Goal: Complete application form: Complete application form

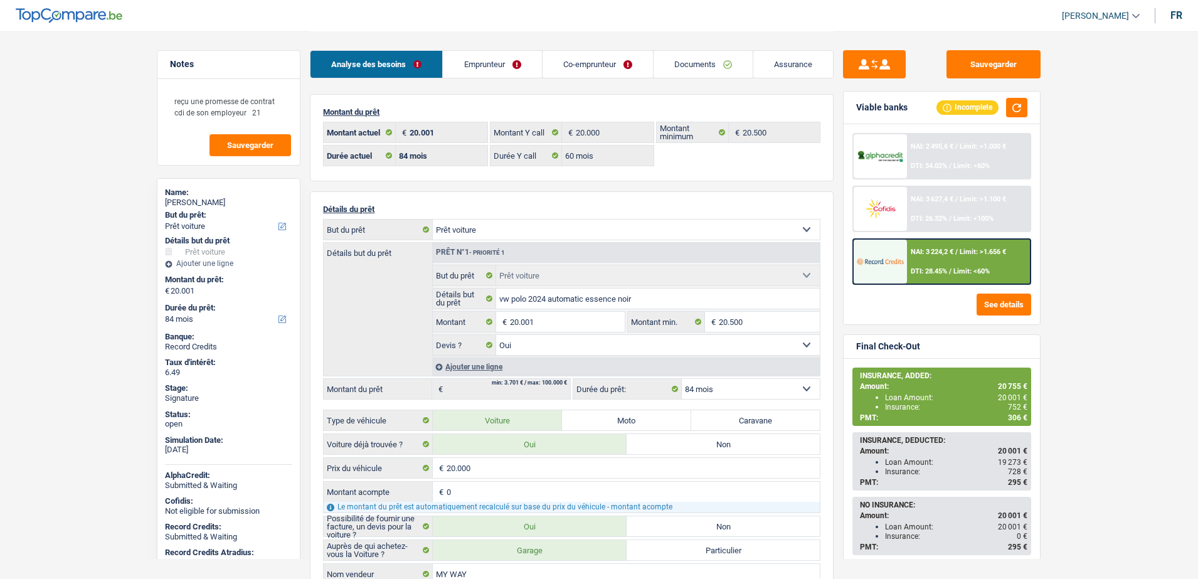
select select "car"
select select "84"
select select "60"
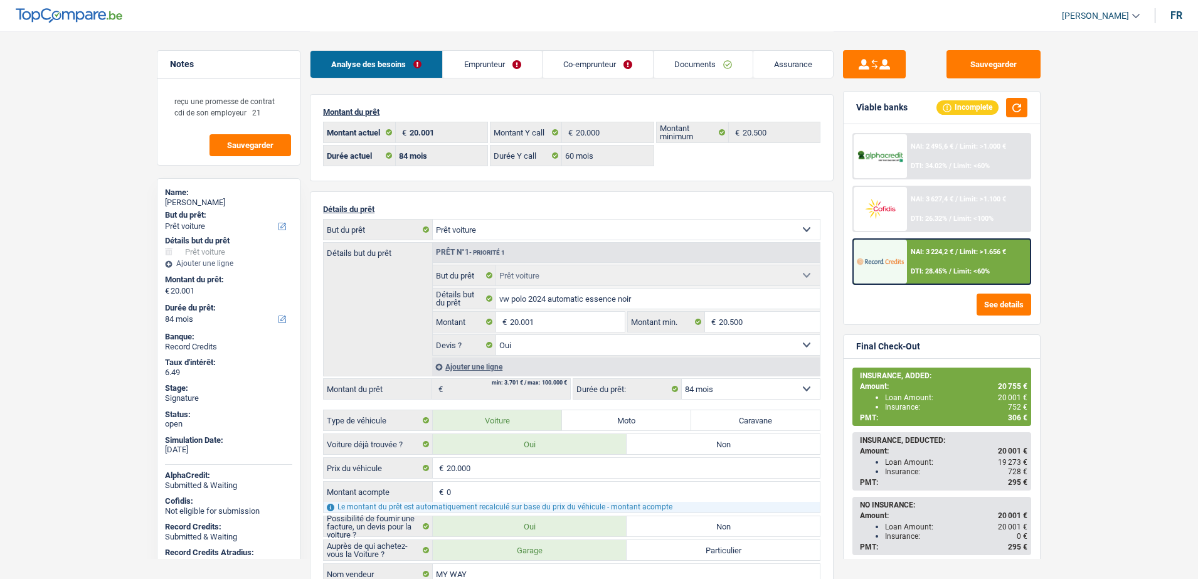
select select "car"
select select "yes"
select select "84"
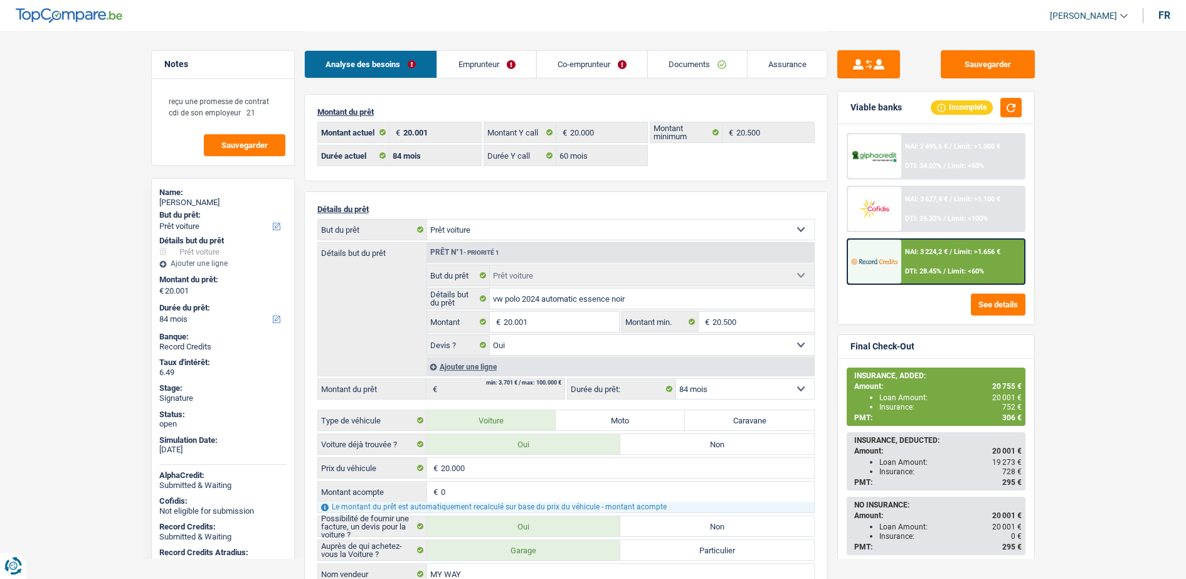
click at [901, 205] on div "NAI: 3 627,4 € / Limit: >1.100 € DTI: 26.32% / Limit: <100%" at bounding box center [962, 209] width 124 height 44
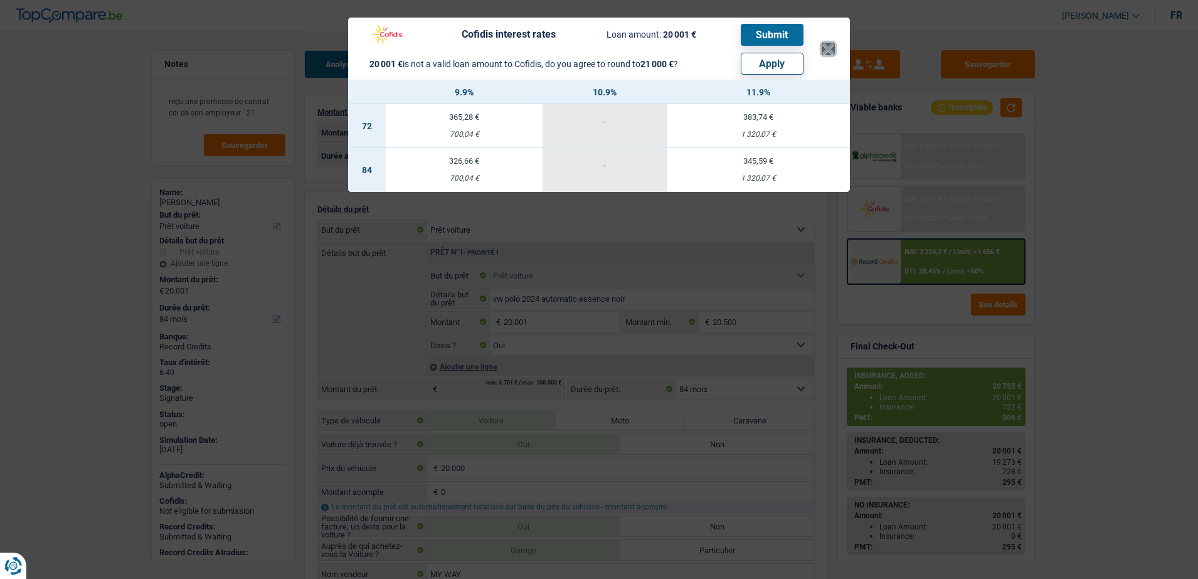
click at [825, 51] on button "×" at bounding box center [827, 49] width 13 height 13
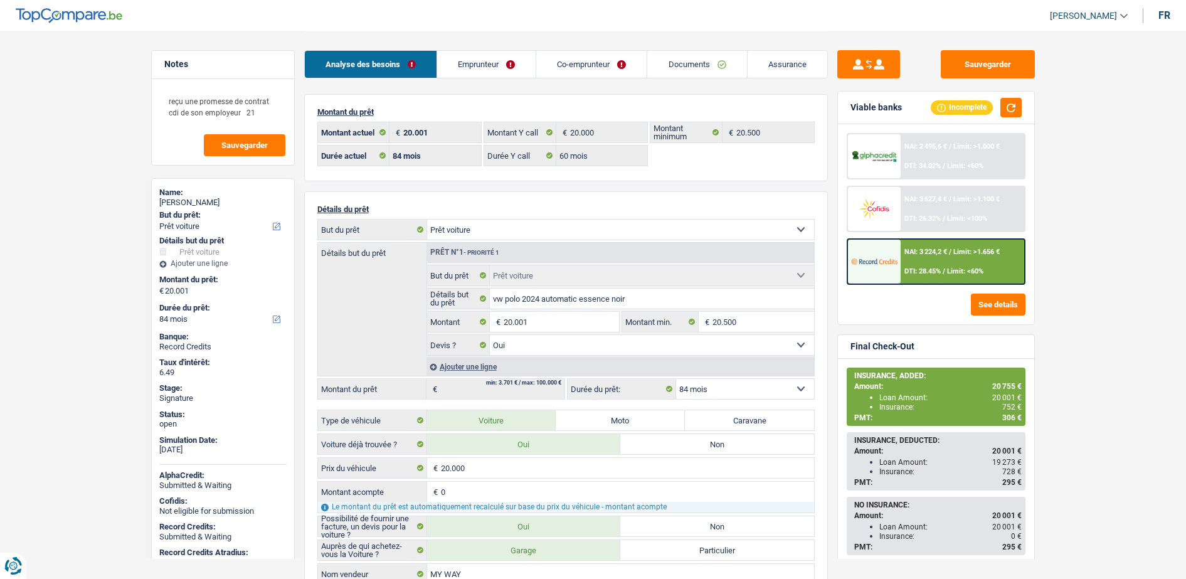
click at [494, 62] on link "Emprunteur" at bounding box center [486, 64] width 98 height 27
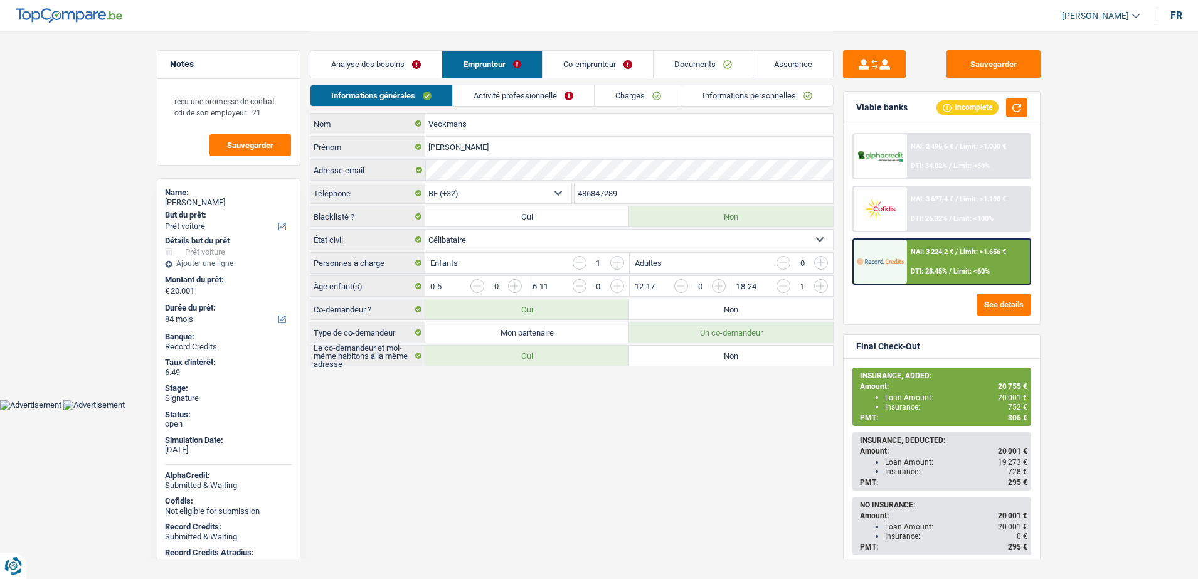
click at [662, 299] on label "Non" at bounding box center [731, 309] width 204 height 20
click at [662, 299] on input "Non" at bounding box center [731, 309] width 204 height 20
radio input "true"
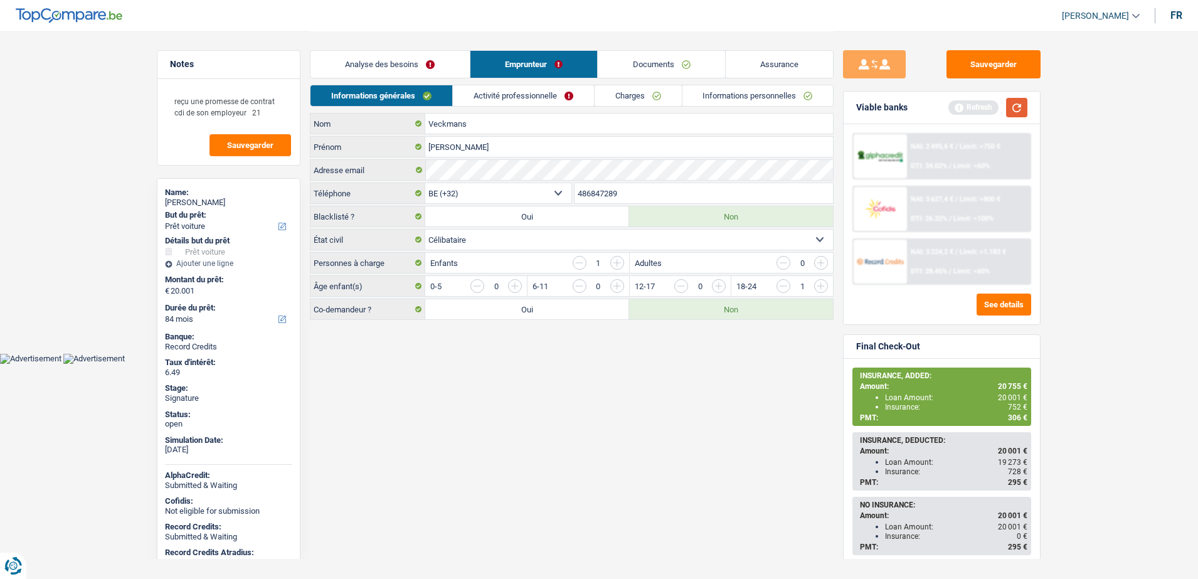
click at [1011, 110] on button "button" at bounding box center [1016, 107] width 21 height 19
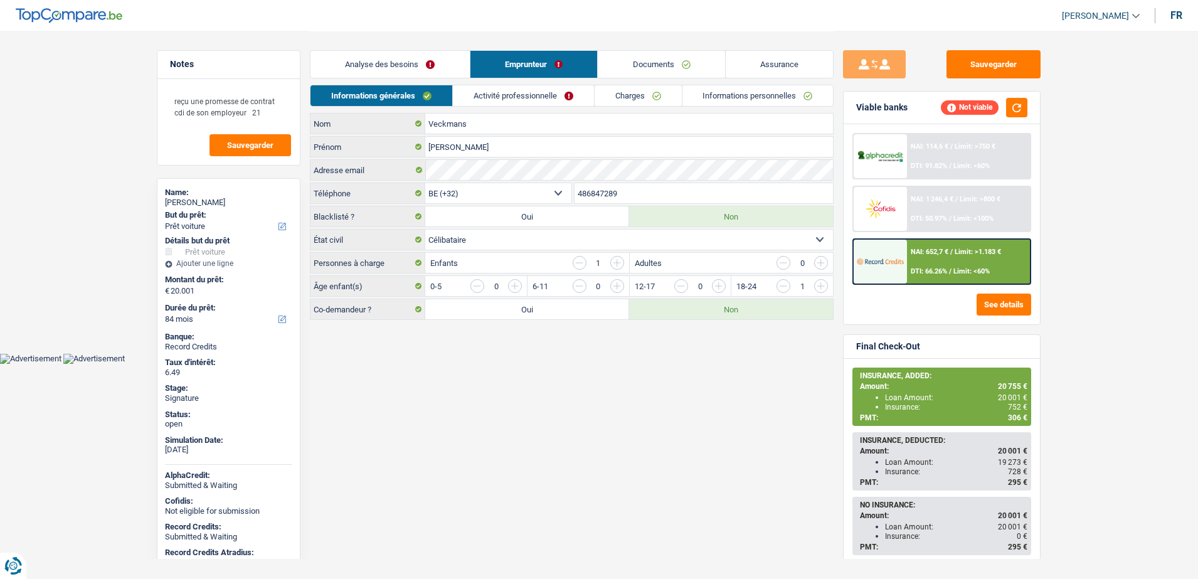
click at [899, 217] on img at bounding box center [880, 208] width 46 height 23
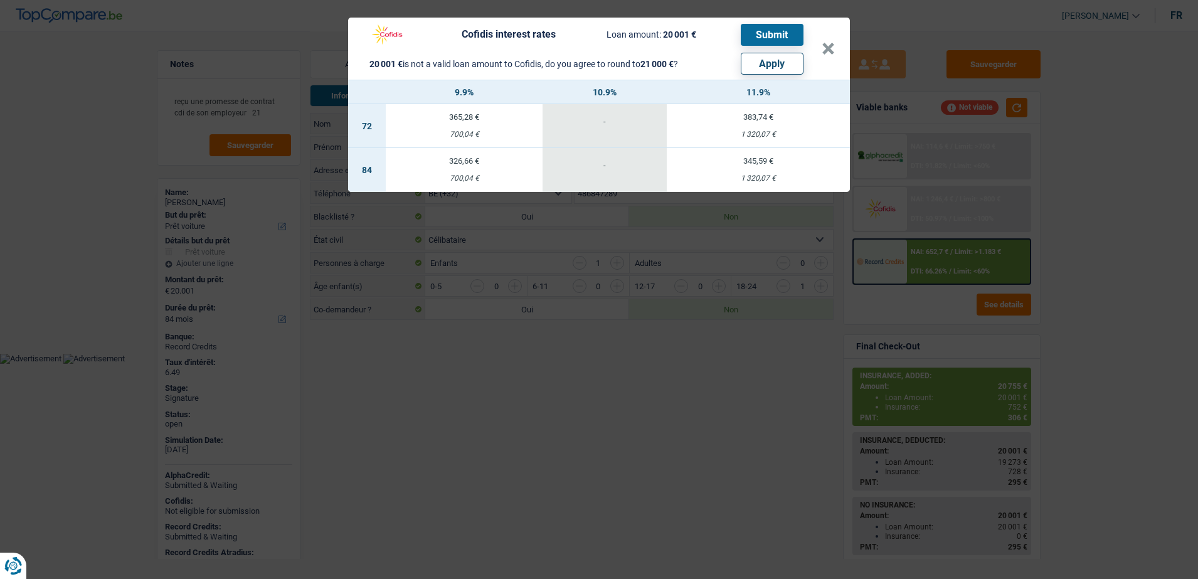
click at [473, 176] on div "700,04 €" at bounding box center [464, 178] width 157 height 8
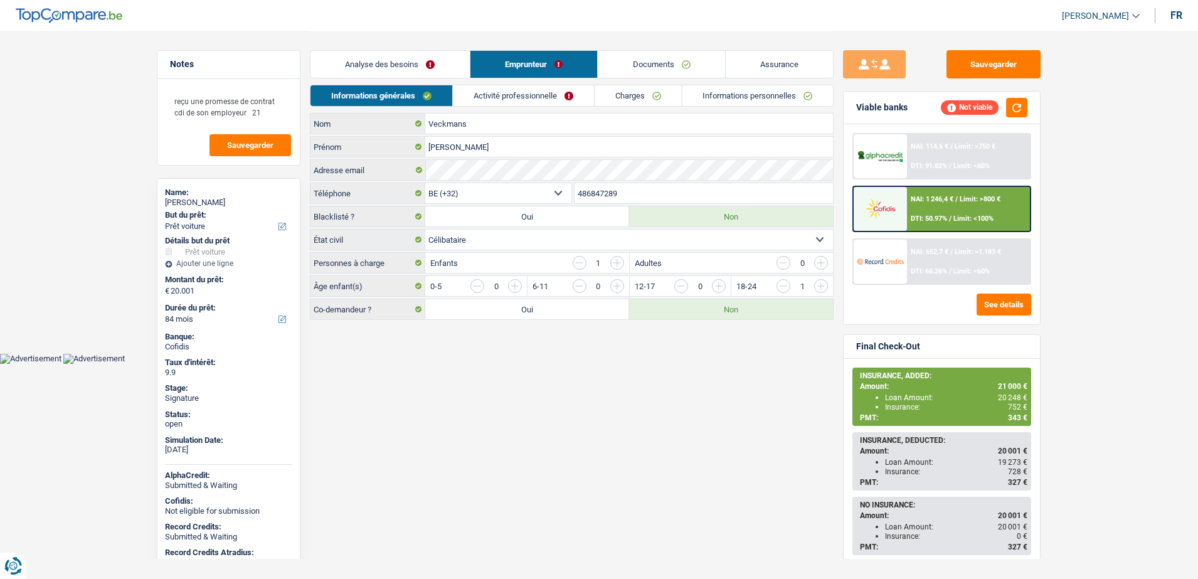
click at [909, 184] on div "NAI: 114,6 € / Limit: >750 € DTI: 91.82% / Limit: <60% NAI: 1 246,4 € / Limit: …" at bounding box center [941, 209] width 179 height 152
click at [909, 195] on div "NAI: 1 246,4 € / Limit: >800 € DTI: 50.97% / Limit: <100%" at bounding box center [969, 209] width 124 height 44
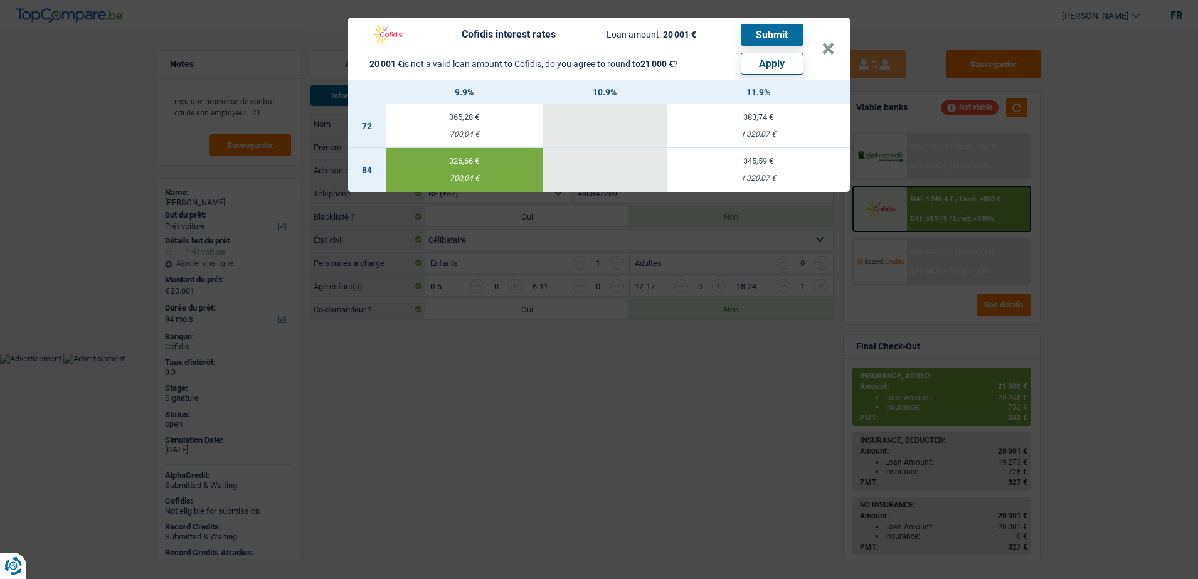
click at [776, 71] on button "Apply" at bounding box center [772, 64] width 63 height 22
type input "21.000"
select select "other"
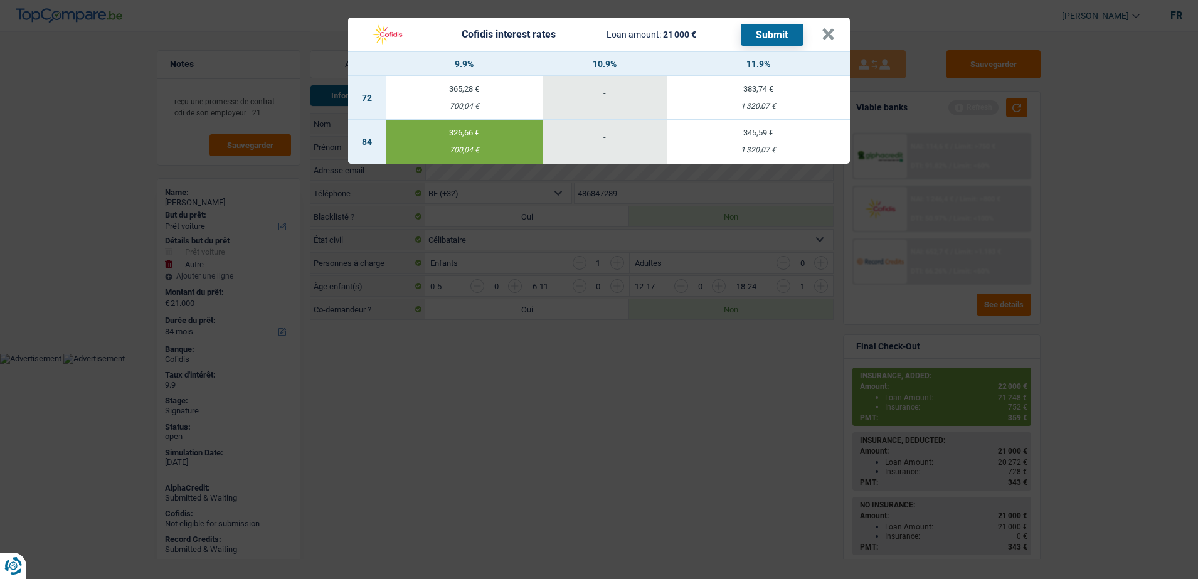
click at [771, 37] on button "Submit" at bounding box center [772, 35] width 63 height 22
click at [833, 29] on button "×" at bounding box center [827, 34] width 13 height 13
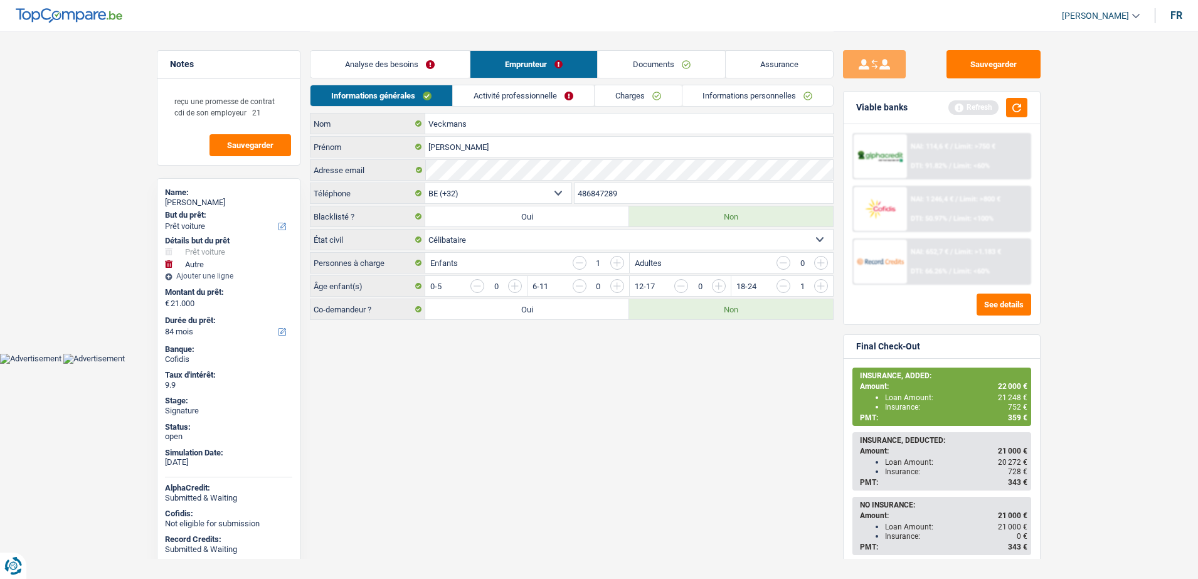
click at [551, 104] on link "Activité professionnelle" at bounding box center [523, 95] width 141 height 21
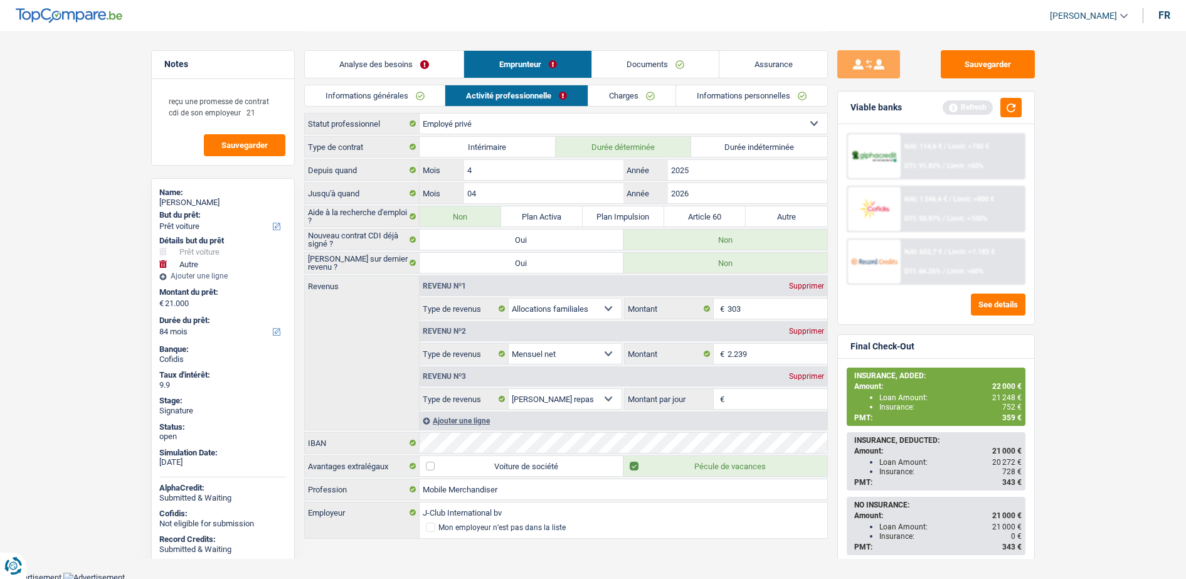
click at [802, 383] on div "Revenu nº3 Supprimer" at bounding box center [624, 376] width 408 height 20
click at [802, 379] on div "Supprimer" at bounding box center [806, 376] width 41 height 8
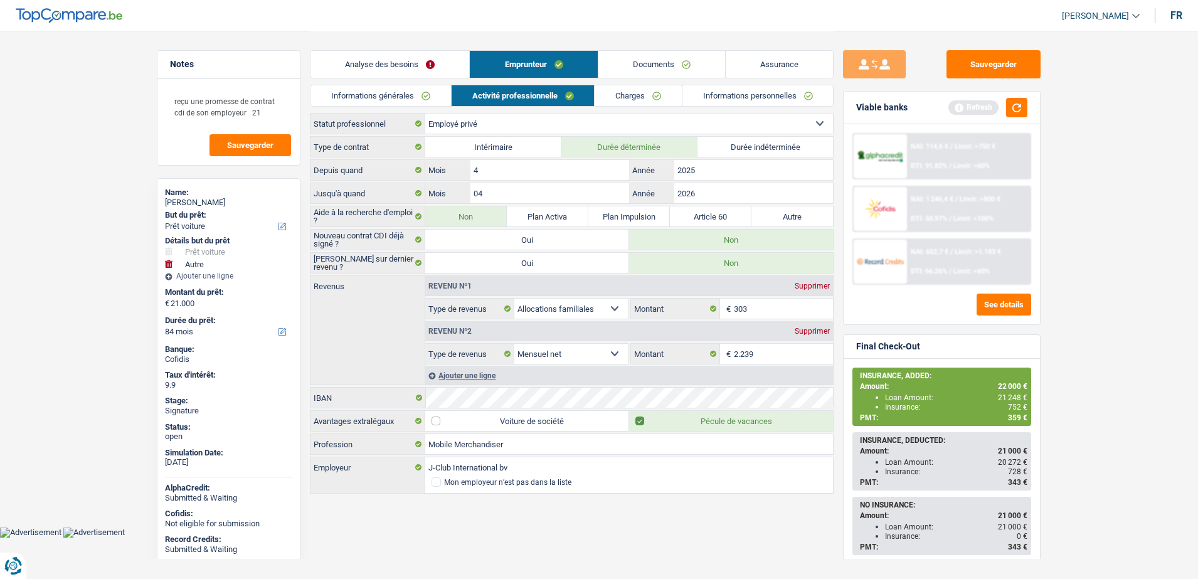
click at [632, 71] on link "Documents" at bounding box center [661, 64] width 127 height 27
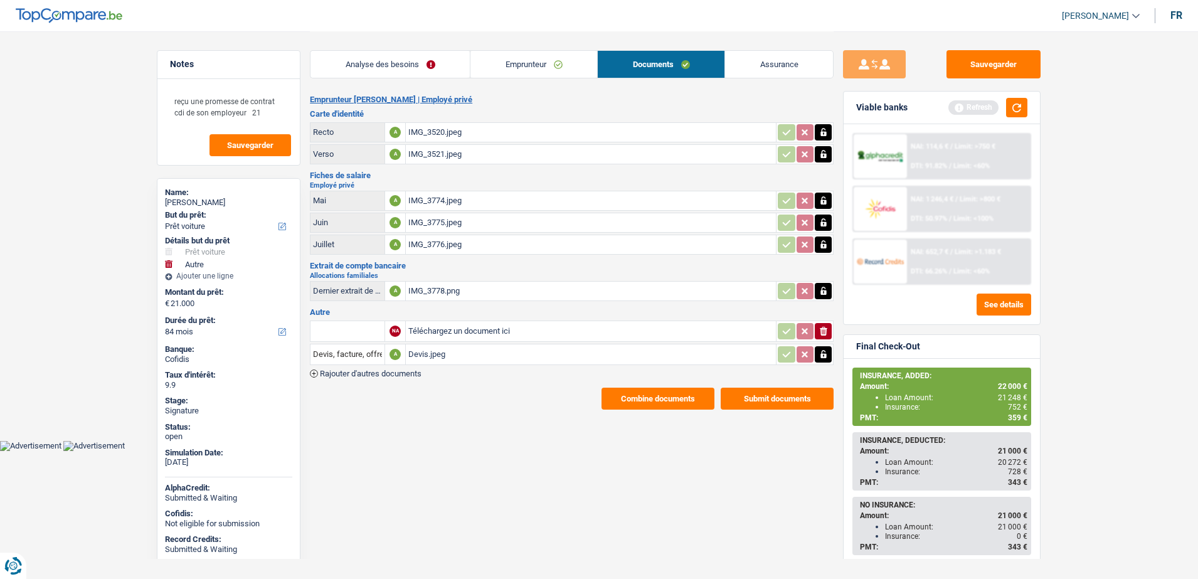
click at [562, 78] on div "Analyse des besoins Emprunteur Documents Assurance" at bounding box center [572, 57] width 524 height 53
click at [560, 66] on link "Emprunteur" at bounding box center [533, 64] width 127 height 27
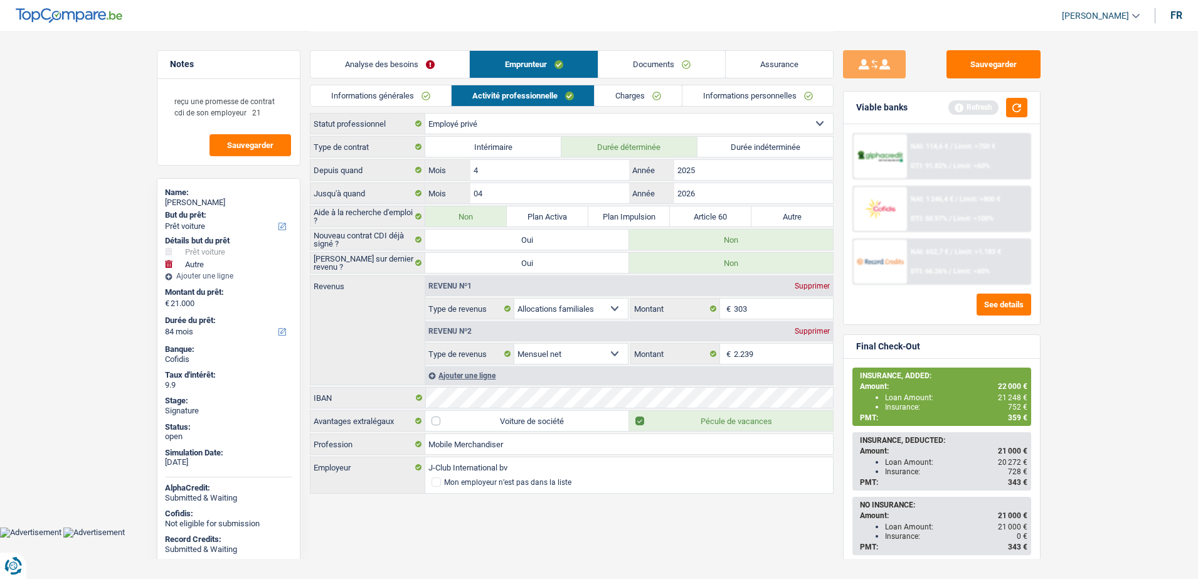
click at [613, 98] on link "Charges" at bounding box center [637, 95] width 87 height 21
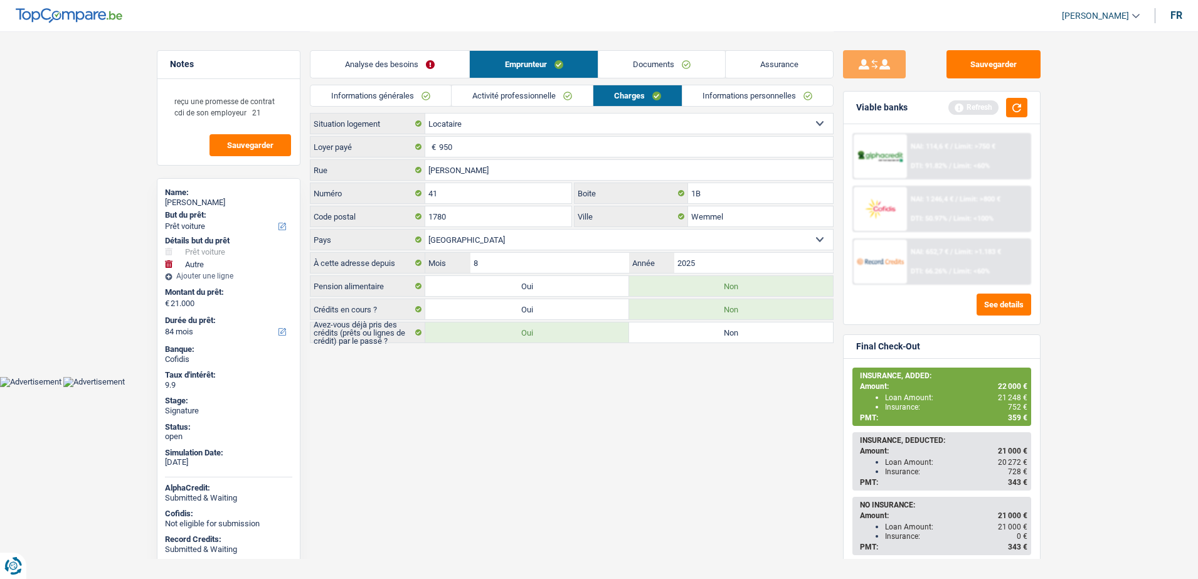
click at [707, 102] on link "Informations personnelles" at bounding box center [757, 95] width 151 height 21
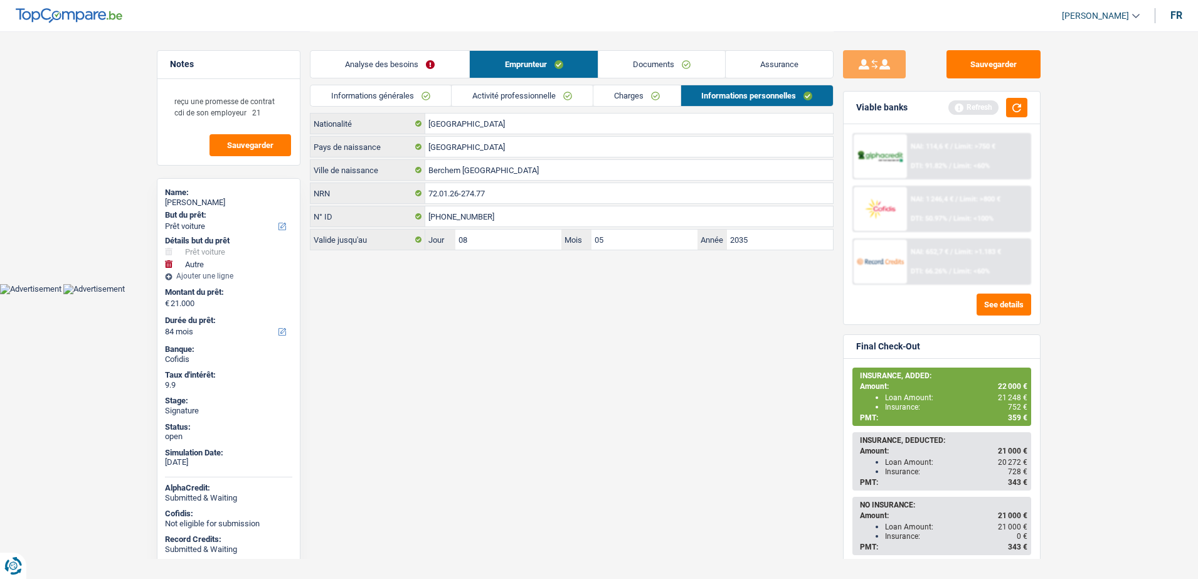
click at [631, 95] on link "Charges" at bounding box center [636, 95] width 87 height 21
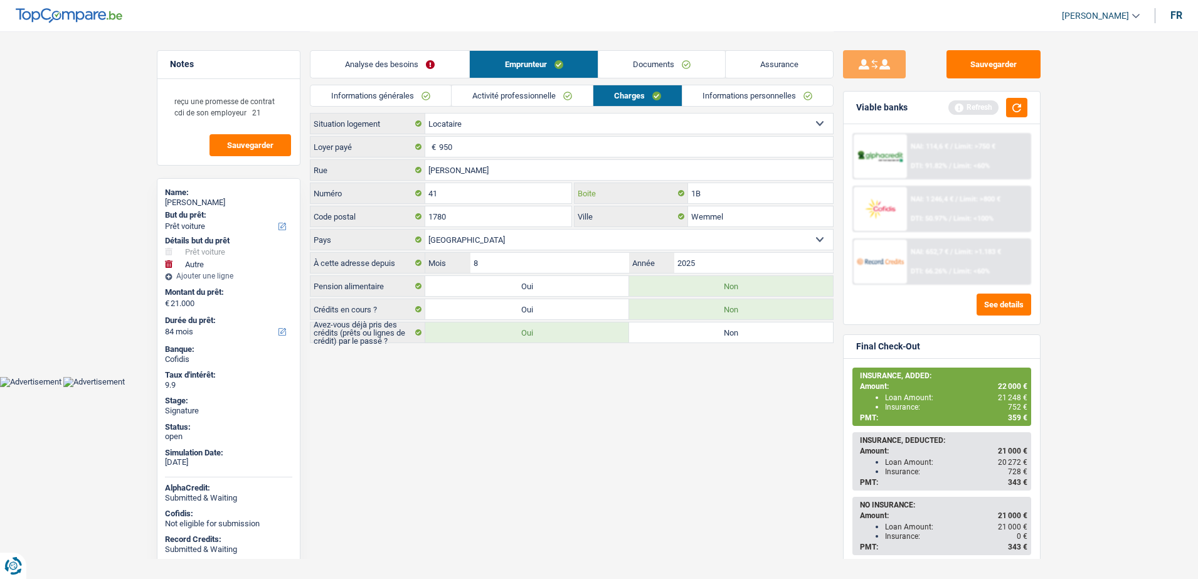
click at [731, 193] on input "1B" at bounding box center [760, 193] width 145 height 20
type input "1"
click at [937, 208] on div "NAI: 1 246,4 € / Limit: >800 € DTI: 50.97% / Limit: <100%" at bounding box center [969, 209] width 124 height 44
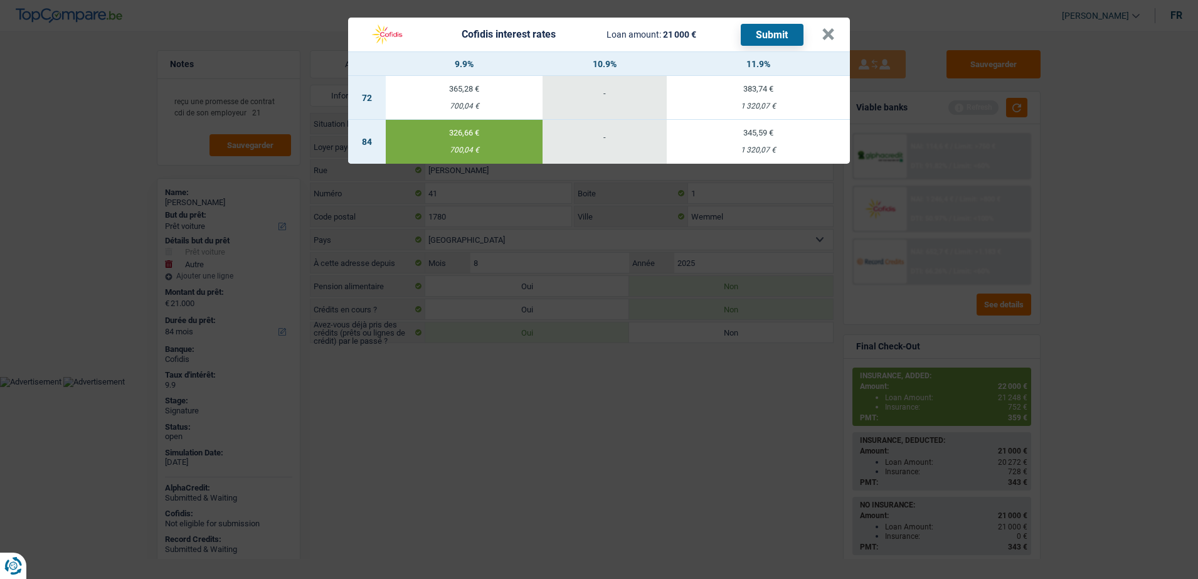
click at [773, 35] on button "Submit" at bounding box center [772, 35] width 63 height 22
click at [833, 31] on button "×" at bounding box center [827, 34] width 13 height 13
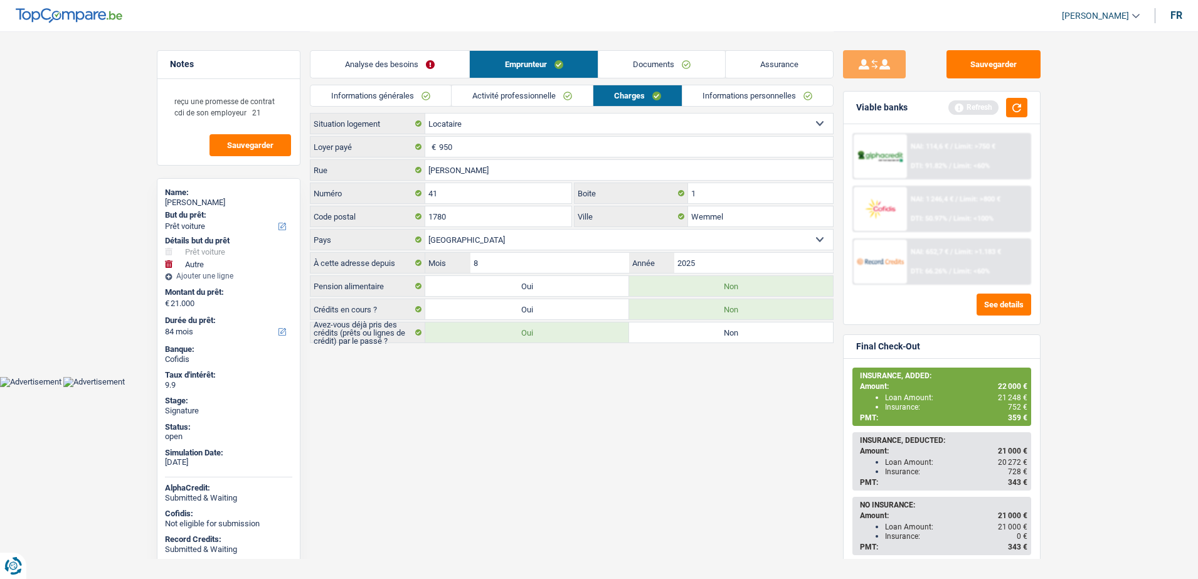
click at [545, 97] on link "Activité professionnelle" at bounding box center [521, 95] width 141 height 21
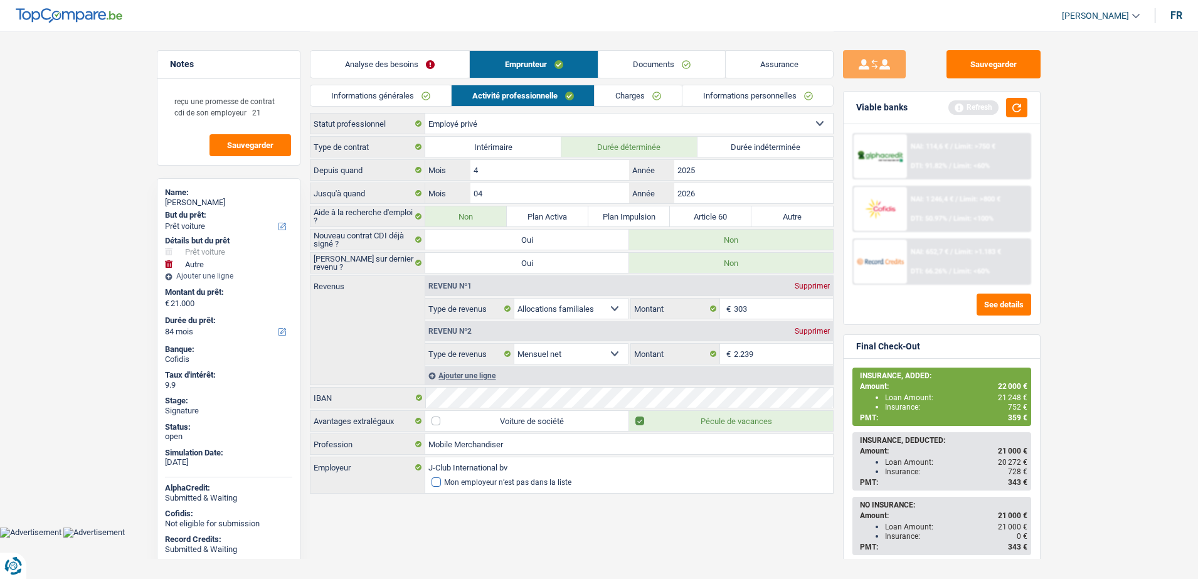
click at [436, 478] on span at bounding box center [435, 481] width 9 height 9
click at [431, 482] on input "Mon employeur n’est pas dans la liste" at bounding box center [431, 482] width 0 height 0
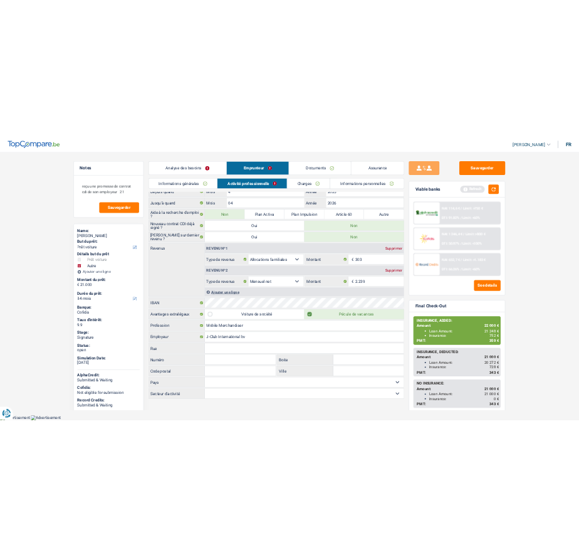
scroll to position [58, 0]
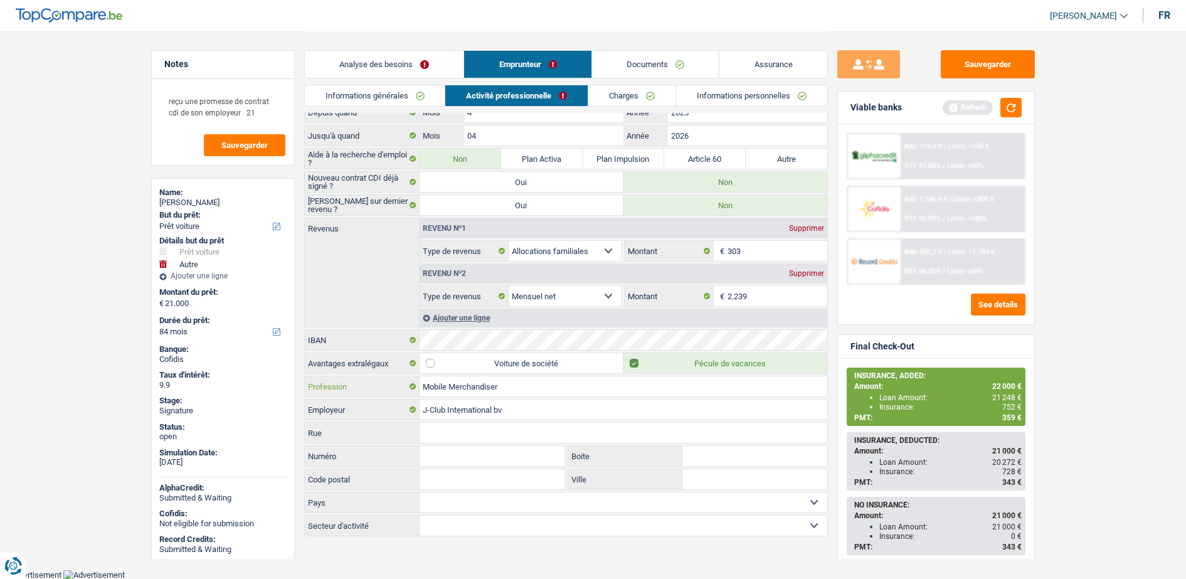
click at [448, 389] on input "Mobile Merchandiser" at bounding box center [624, 386] width 408 height 20
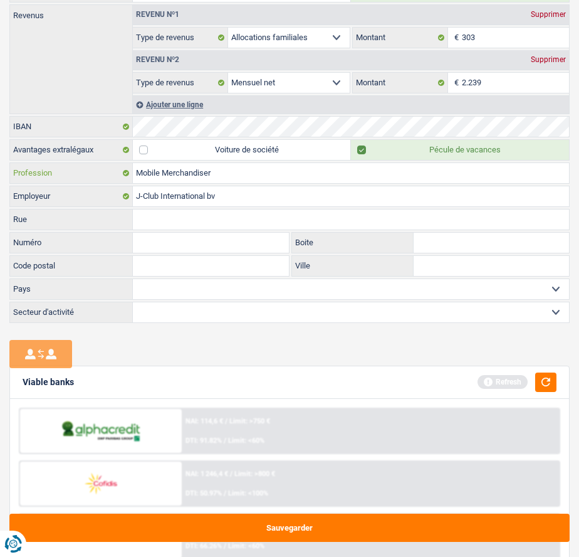
scroll to position [865, 0]
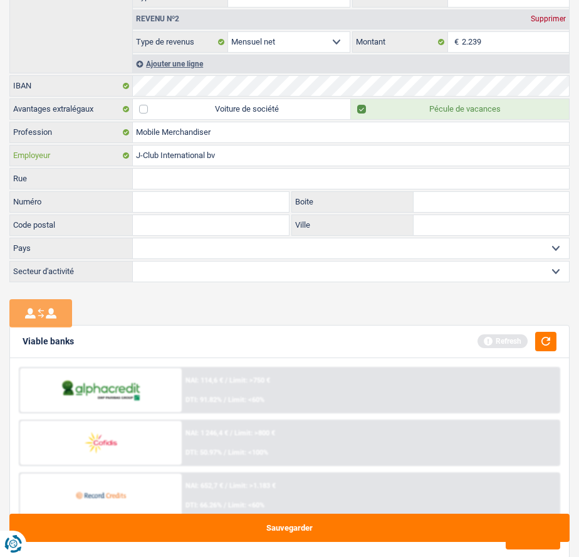
click at [210, 153] on input "J-Club International bv" at bounding box center [351, 155] width 436 height 20
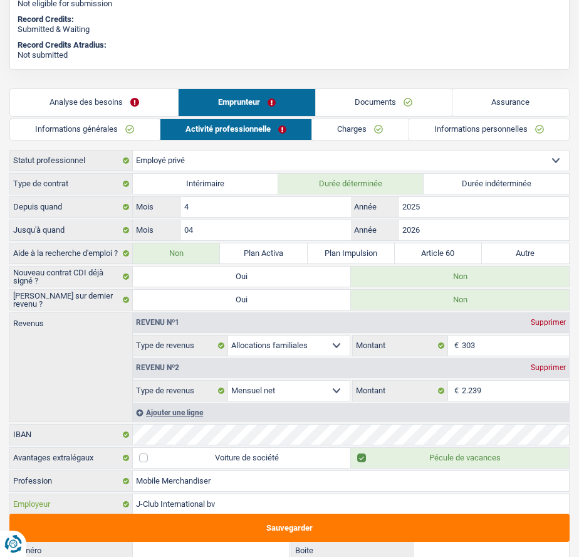
scroll to position [517, 0]
click at [85, 132] on link "Informations générales" at bounding box center [85, 129] width 150 height 21
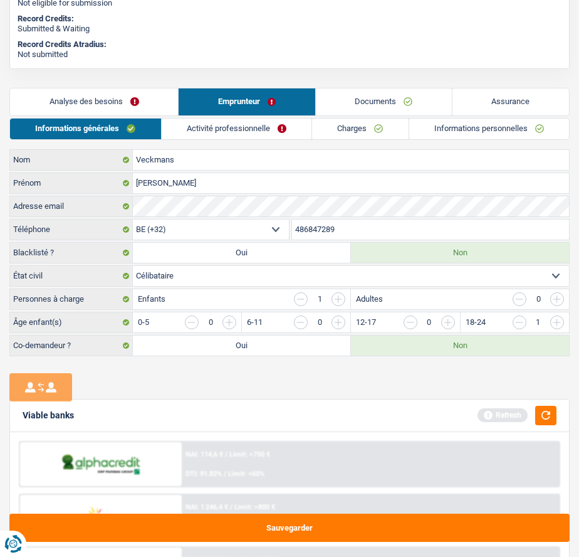
click at [202, 130] on link "Activité professionnelle" at bounding box center [237, 129] width 150 height 21
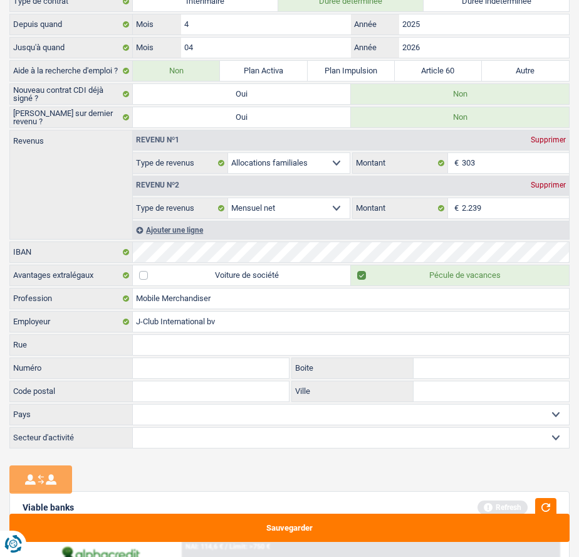
scroll to position [721, 0]
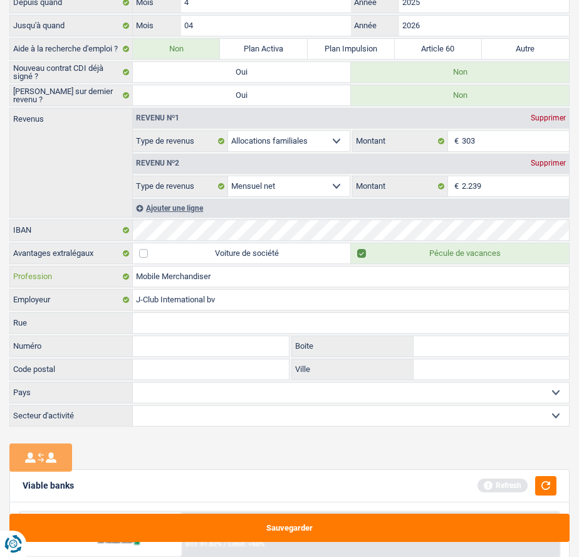
click at [240, 277] on input "Mobile Merchandiser" at bounding box center [351, 277] width 436 height 20
click at [239, 307] on input "J-Club International bv" at bounding box center [351, 300] width 436 height 20
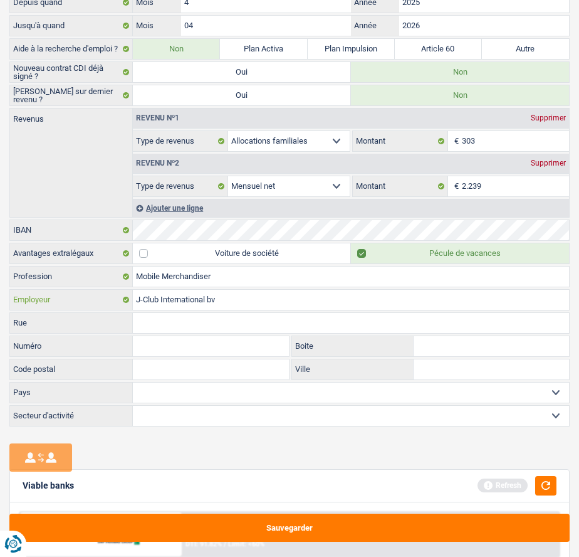
click at [239, 307] on input "J-Club International bv" at bounding box center [351, 300] width 436 height 20
click at [174, 305] on input "J-Club International bv" at bounding box center [351, 300] width 436 height 20
click at [174, 315] on input "Rue" at bounding box center [351, 323] width 436 height 20
click at [234, 325] on input "[GEOGRAPHIC_DATA]" at bounding box center [351, 323] width 436 height 20
type input "[GEOGRAPHIC_DATA]"
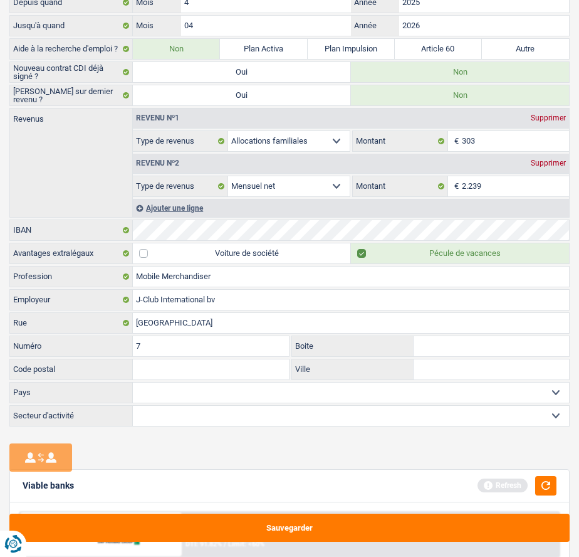
type input "7"
type input "1358"
click at [445, 365] on input "Ville" at bounding box center [492, 369] width 156 height 20
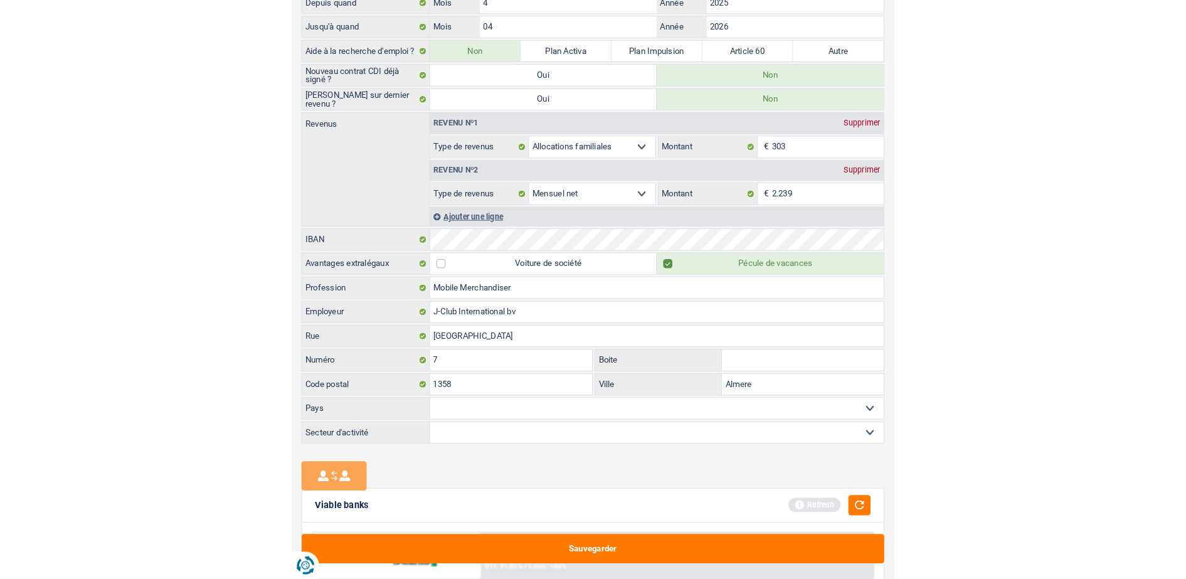
scroll to position [58, 0]
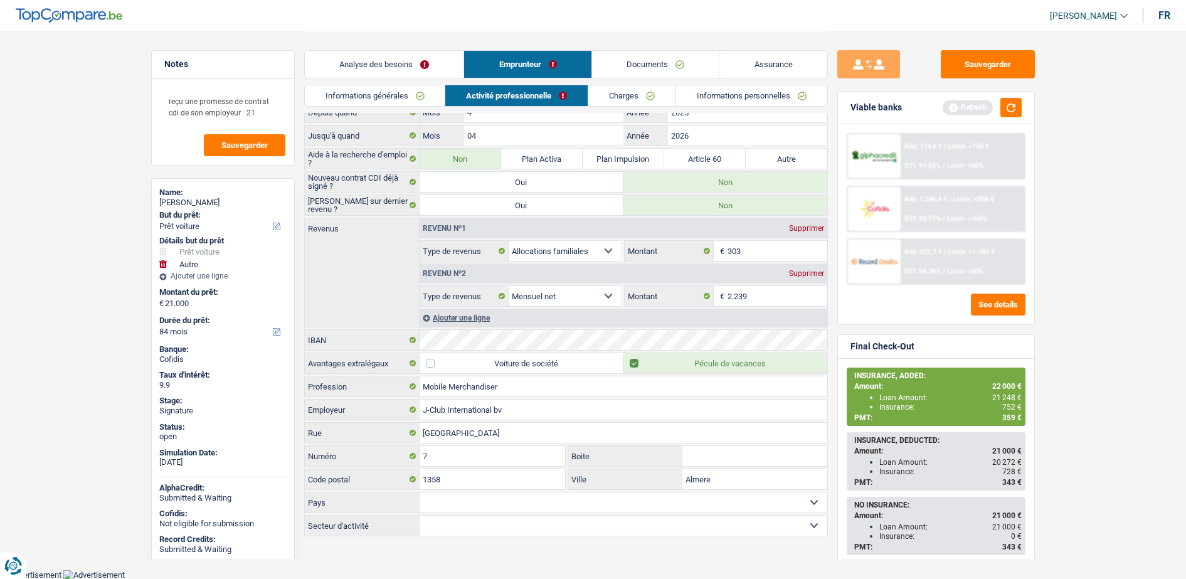
click at [715, 471] on input "Almere" at bounding box center [754, 479] width 145 height 20
type input "Almere"
click at [478, 430] on input "[GEOGRAPHIC_DATA]" at bounding box center [624, 433] width 408 height 20
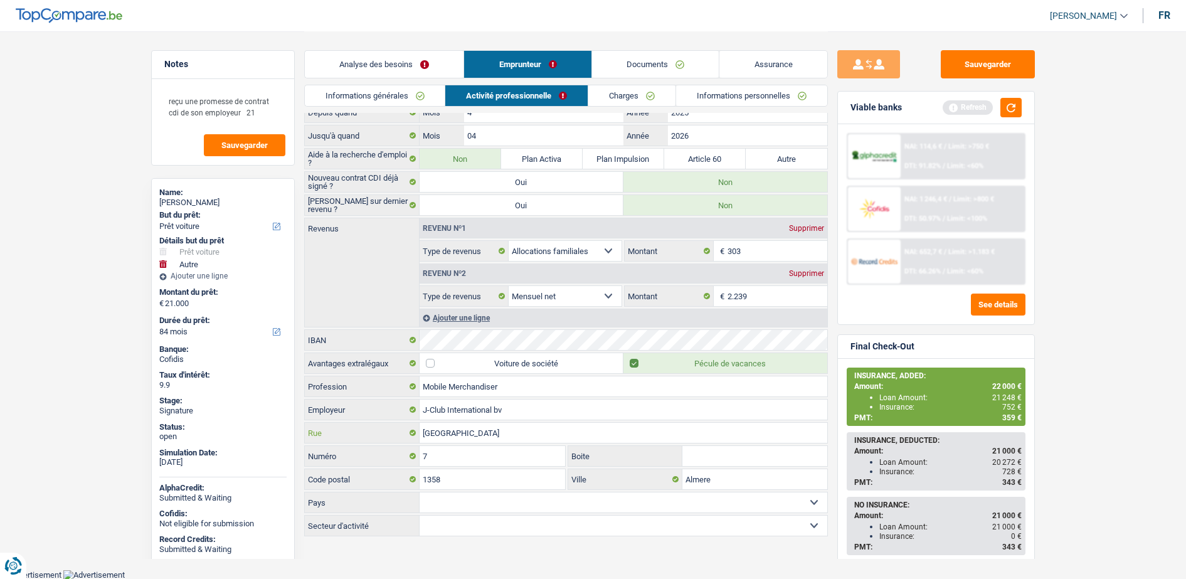
click at [478, 430] on input "[GEOGRAPHIC_DATA]" at bounding box center [624, 433] width 408 height 20
click at [539, 515] on select "Agriculture/Pêche Industrie Horeca Courier/Fitness/Taxi Construction Banques/As…" at bounding box center [624, 525] width 408 height 20
click at [477, 505] on select "[GEOGRAPHIC_DATA] [GEOGRAPHIC_DATA] [GEOGRAPHIC_DATA] [GEOGRAPHIC_DATA] [GEOGRA…" at bounding box center [624, 502] width 408 height 20
select select "NL"
click at [420, 492] on select "[GEOGRAPHIC_DATA] [GEOGRAPHIC_DATA] [GEOGRAPHIC_DATA] [GEOGRAPHIC_DATA] [GEOGRA…" at bounding box center [624, 502] width 408 height 20
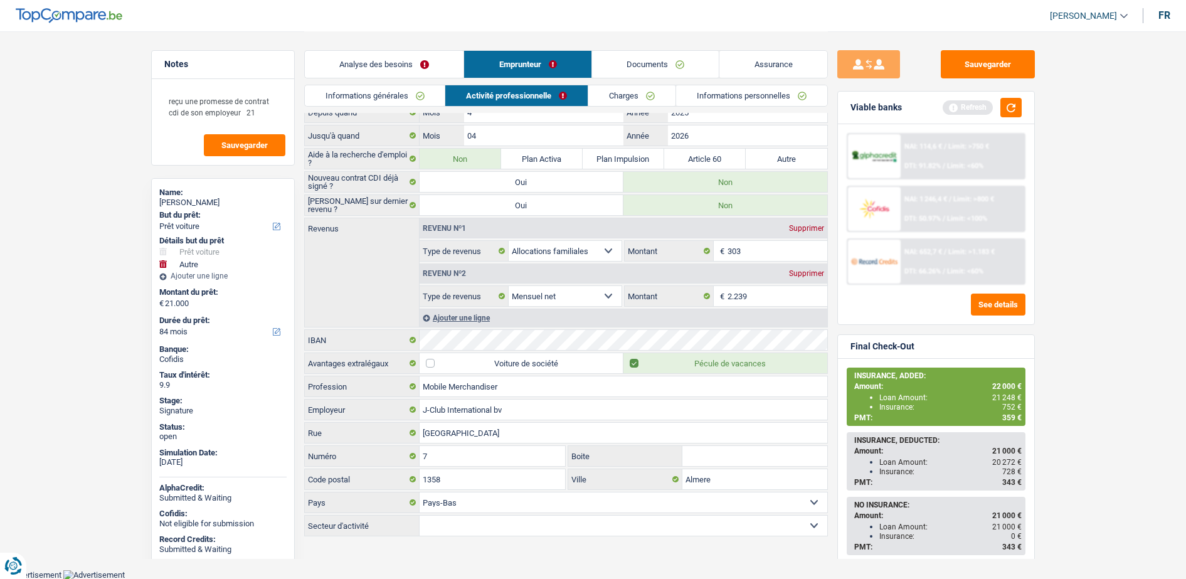
click at [457, 525] on select "Agriculture/Pêche Industrie Horeca Courier/Fitness/Taxi Construction Banques/As…" at bounding box center [624, 525] width 408 height 20
click at [939, 201] on span "NAI: 1 246,4 €" at bounding box center [925, 199] width 43 height 8
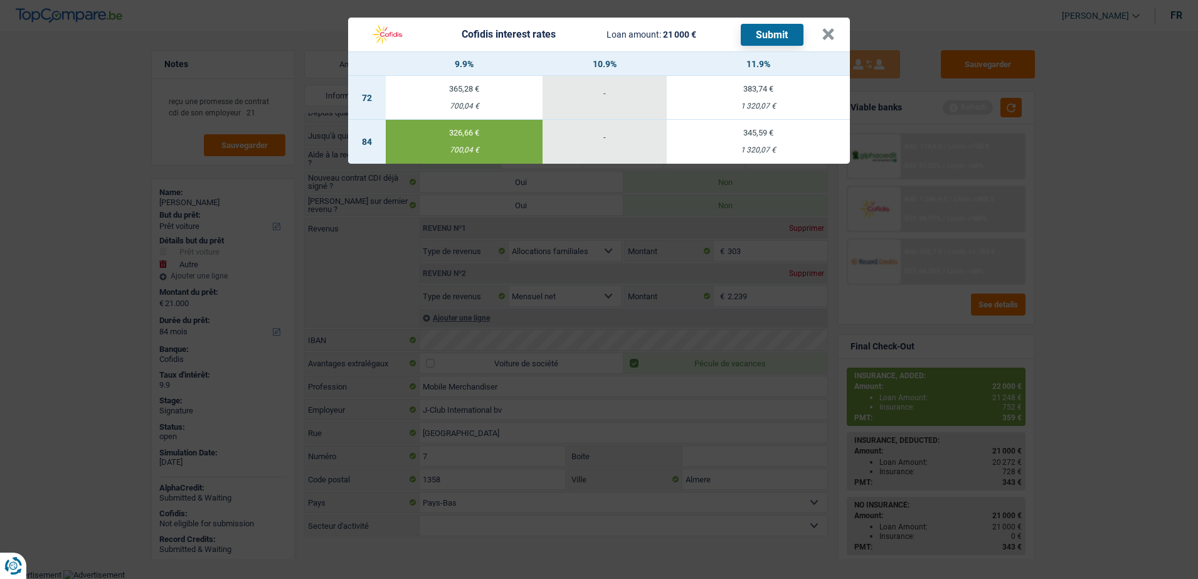
click at [783, 39] on button "Submit" at bounding box center [772, 35] width 63 height 22
click at [823, 33] on button "×" at bounding box center [827, 34] width 13 height 13
